Goal: Task Accomplishment & Management: Use online tool/utility

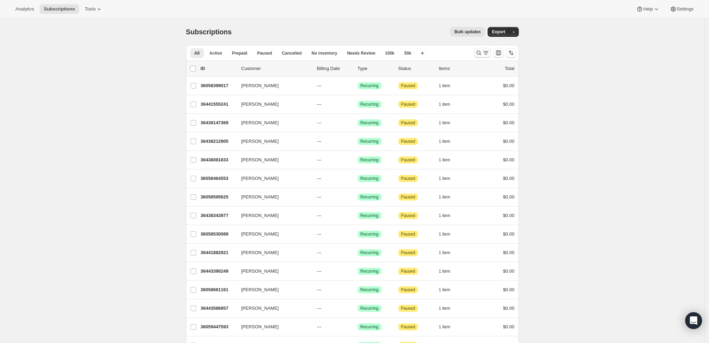
click at [488, 51] on icon "Search and filter results" at bounding box center [485, 52] width 7 height 7
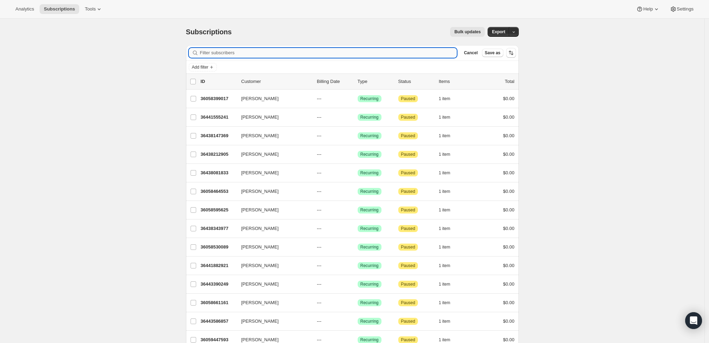
click at [349, 51] on input "Filter subscribers" at bounding box center [328, 53] width 257 height 10
paste input "[EMAIL_ADDRESS][DOMAIN_NAME]"
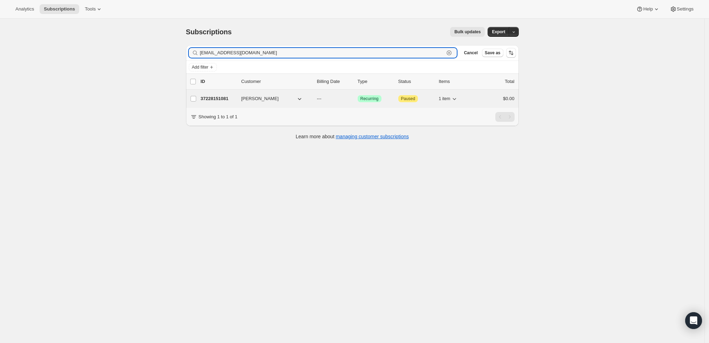
type input "[EMAIL_ADDRESS][DOMAIN_NAME]"
click at [220, 96] on p "37228151081" at bounding box center [218, 98] width 35 height 7
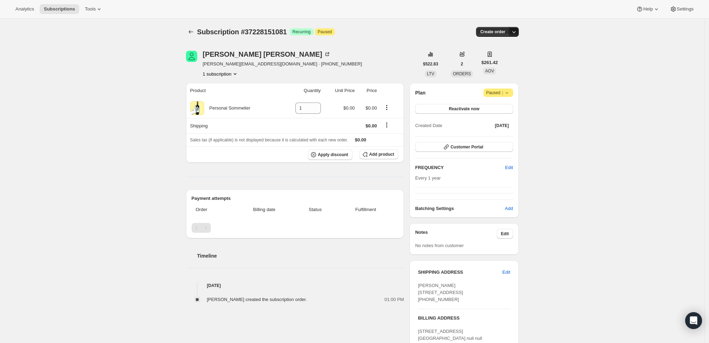
click at [517, 31] on icon "button" at bounding box center [513, 31] width 7 height 7
click at [580, 59] on div "Subscription #37228151081. This page is ready Subscription #37228151081 Success…" at bounding box center [352, 240] width 704 height 442
click at [498, 29] on span "Create order" at bounding box center [492, 32] width 25 height 6
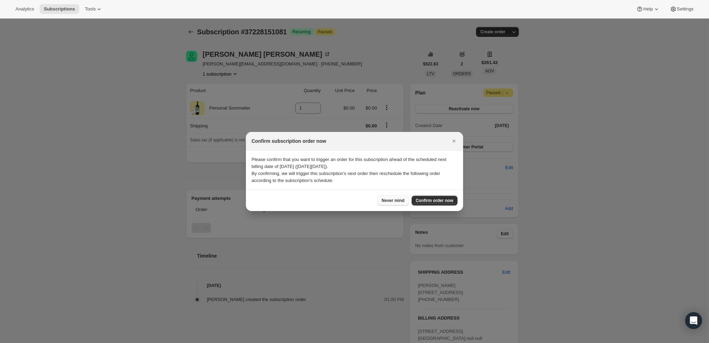
click at [397, 200] on span "Never mind" at bounding box center [392, 201] width 23 height 6
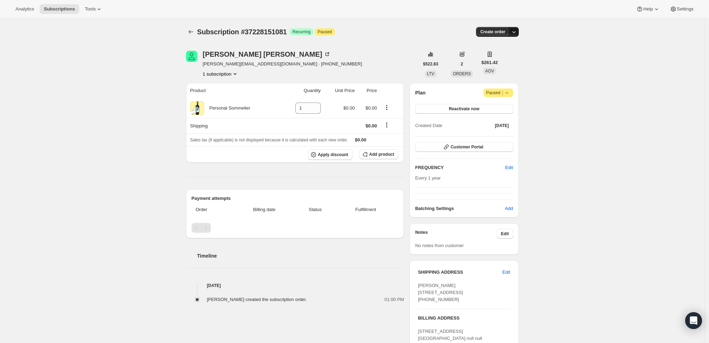
click at [519, 31] on button "button" at bounding box center [514, 32] width 10 height 10
click at [512, 57] on span "Create custom one-time order" at bounding box center [486, 57] width 61 height 5
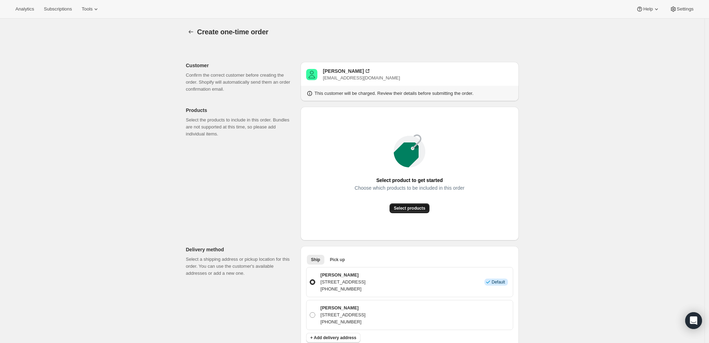
click at [405, 207] on span "Select products" at bounding box center [410, 209] width 32 height 6
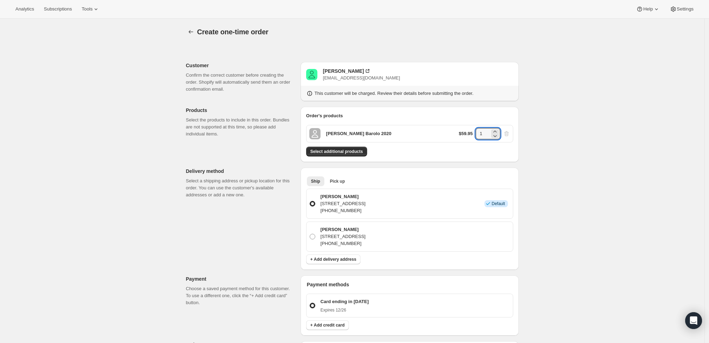
drag, startPoint x: 487, startPoint y: 133, endPoint x: 462, endPoint y: 134, distance: 24.9
click at [462, 134] on div "$59.95 1" at bounding box center [484, 133] width 51 height 11
type input "6"
click at [574, 137] on div "Create one-time order. This page is ready Create one-time order Customer Confir…" at bounding box center [352, 281] width 704 height 525
click at [350, 151] on span "Select additional products" at bounding box center [336, 152] width 53 height 6
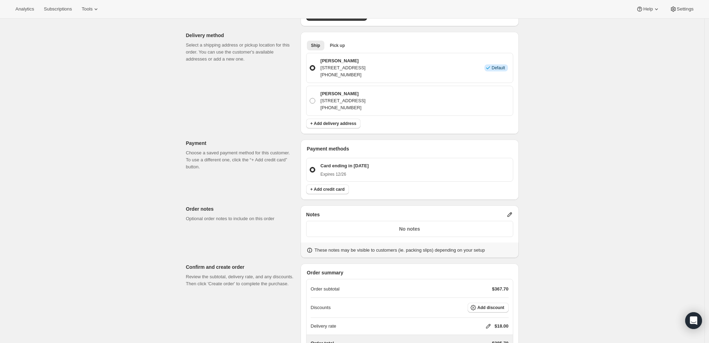
scroll to position [215, 0]
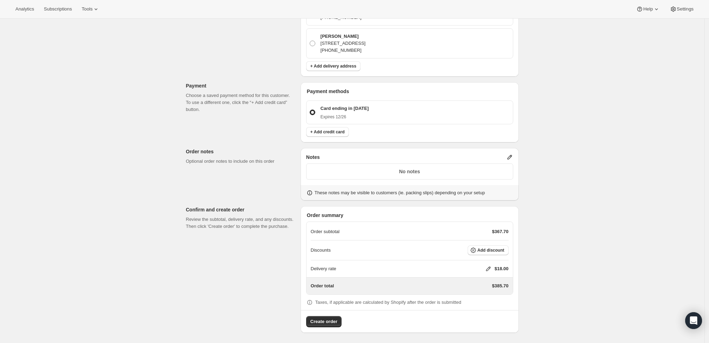
click at [510, 157] on icon at bounding box center [509, 157] width 5 height 5
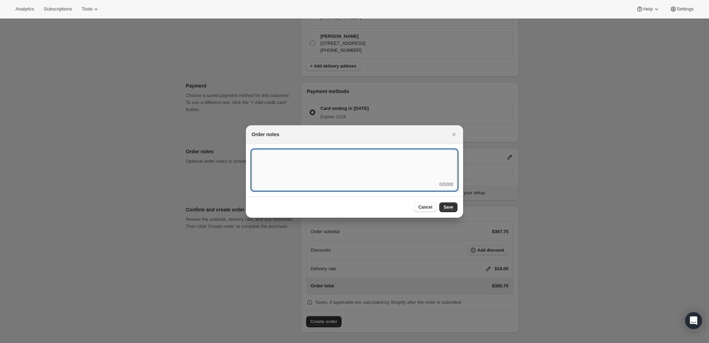
click at [372, 173] on textarea ":rde:" at bounding box center [354, 166] width 206 height 32
type textarea "Temp Control"
click at [447, 208] on span "Save" at bounding box center [448, 208] width 10 height 6
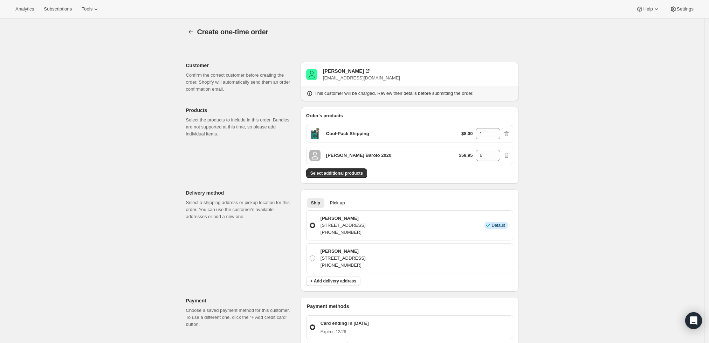
scroll to position [215, 0]
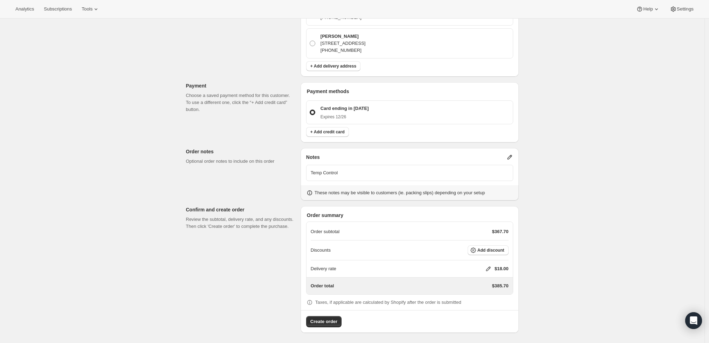
click at [490, 268] on icon at bounding box center [488, 269] width 5 height 5
click at [488, 294] on input "0" at bounding box center [491, 294] width 63 height 11
type input "0"
click at [489, 311] on span "Save" at bounding box center [487, 311] width 10 height 6
click at [319, 326] on button "Create order" at bounding box center [323, 321] width 35 height 11
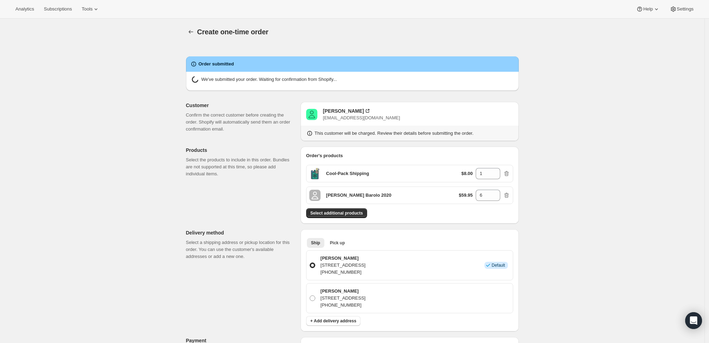
radio input "true"
